Goal: Task Accomplishment & Management: Use online tool/utility

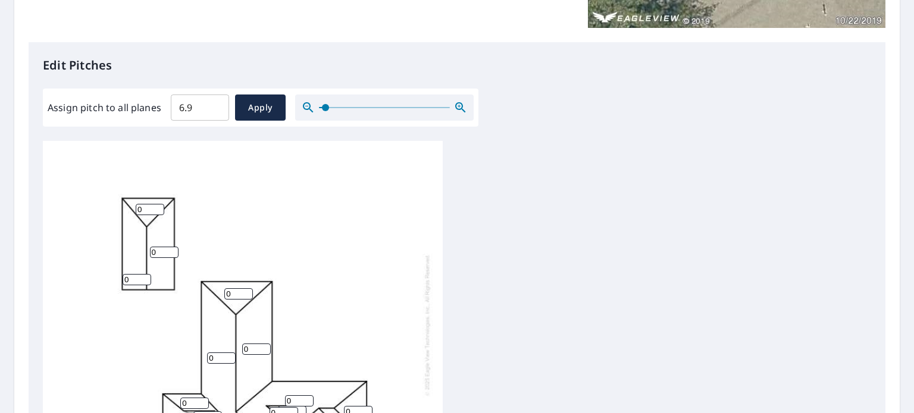
drag, startPoint x: 314, startPoint y: 109, endPoint x: 324, endPoint y: 108, distance: 10.1
click at [324, 108] on span at bounding box center [325, 107] width 7 height 7
click at [212, 108] on input "6.8" at bounding box center [200, 107] width 58 height 33
type input "6"
click at [526, 233] on div "0 0 0 0 0 0 0 0 0 0 0 0 0 0 0 0 0 0" at bounding box center [457, 328] width 828 height 374
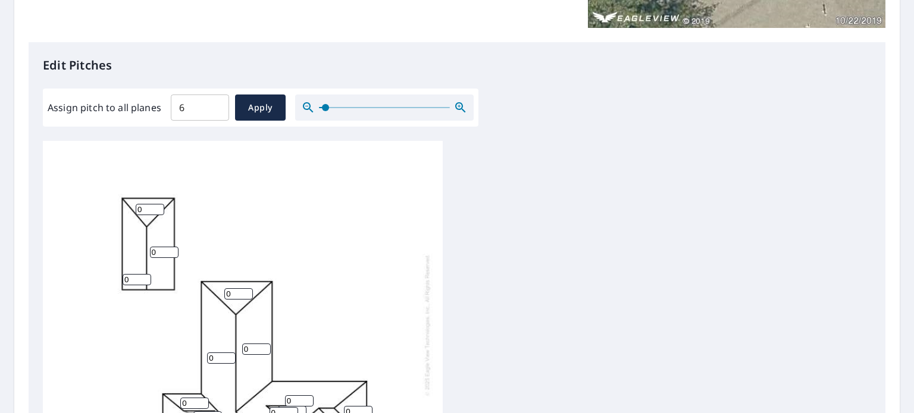
click at [198, 109] on input "6" at bounding box center [200, 107] width 58 height 33
click at [256, 111] on span "Apply" at bounding box center [261, 108] width 32 height 15
type input "6"
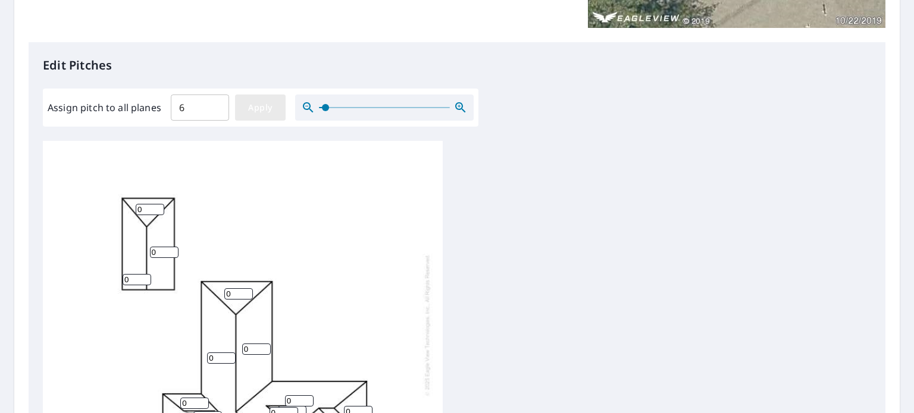
type input "6"
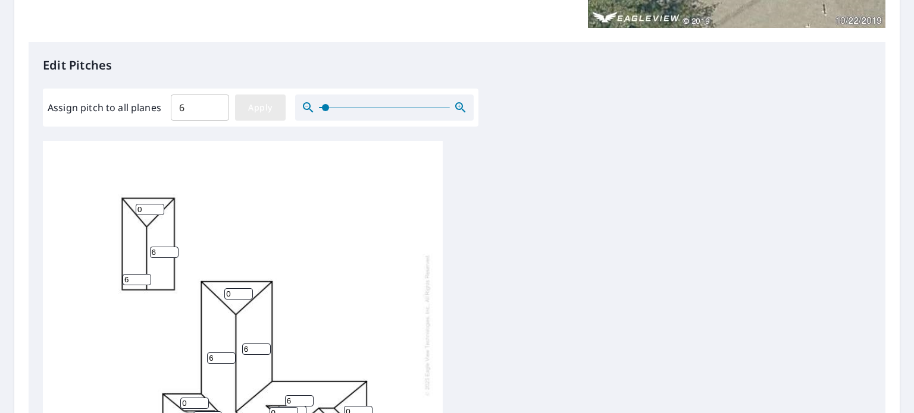
type input "6"
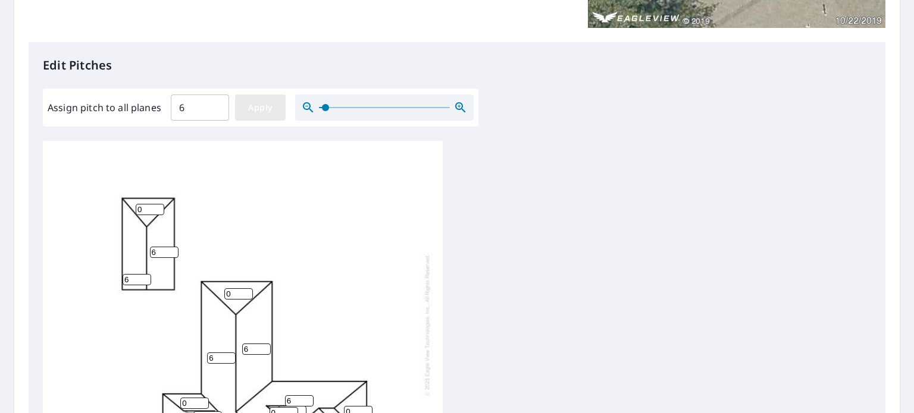
type input "6"
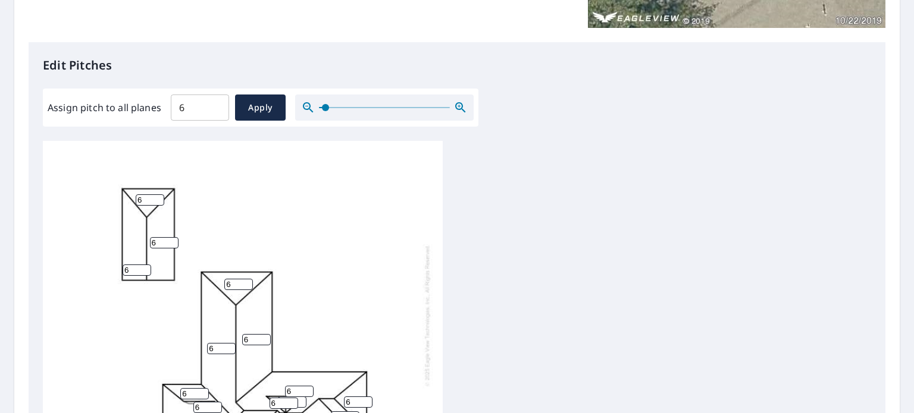
scroll to position [528, 0]
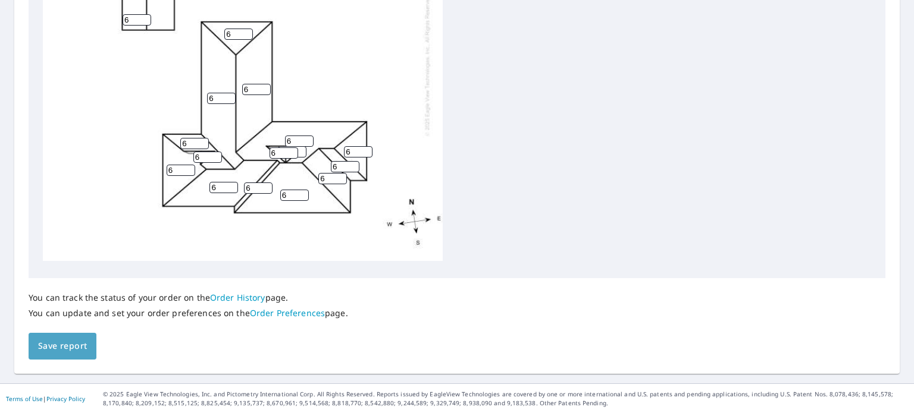
click at [71, 344] on span "Save report" at bounding box center [62, 346] width 49 height 15
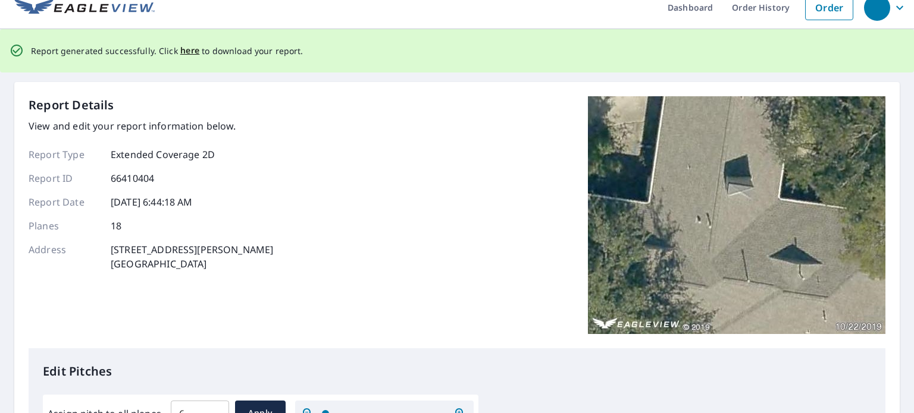
scroll to position [0, 0]
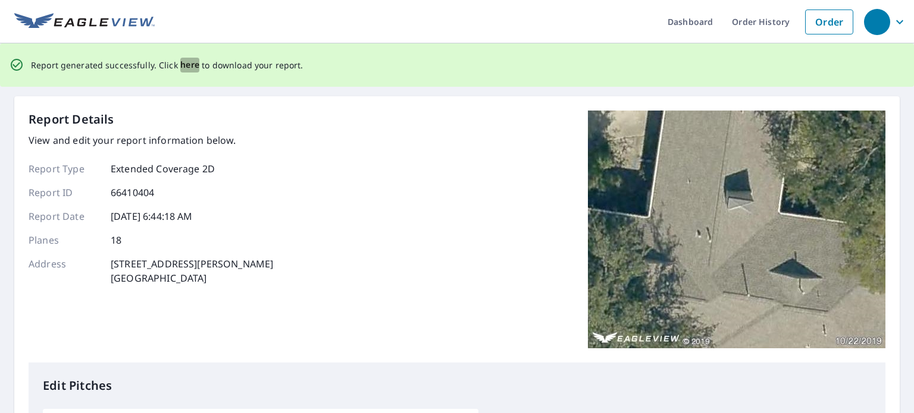
click at [180, 62] on span "here" at bounding box center [190, 65] width 20 height 15
click at [184, 64] on span "here" at bounding box center [190, 65] width 20 height 15
click at [190, 65] on span "here" at bounding box center [190, 65] width 20 height 15
click at [189, 65] on span "here" at bounding box center [190, 65] width 20 height 15
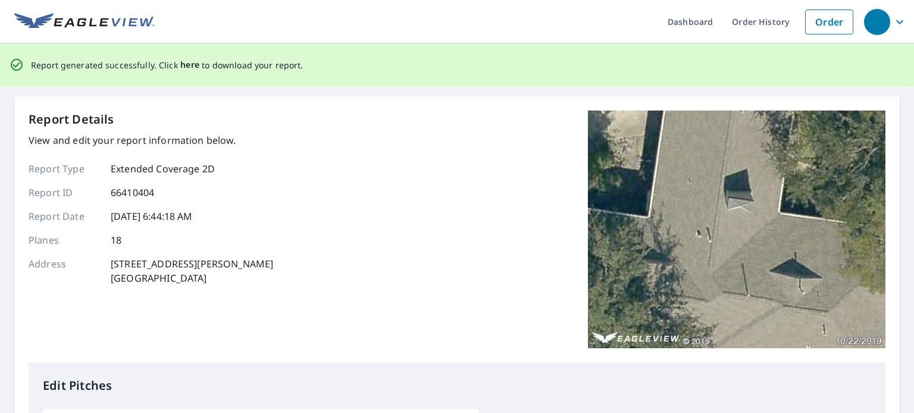
click at [189, 65] on span "here" at bounding box center [190, 65] width 20 height 15
